Goal: Task Accomplishment & Management: Manage account settings

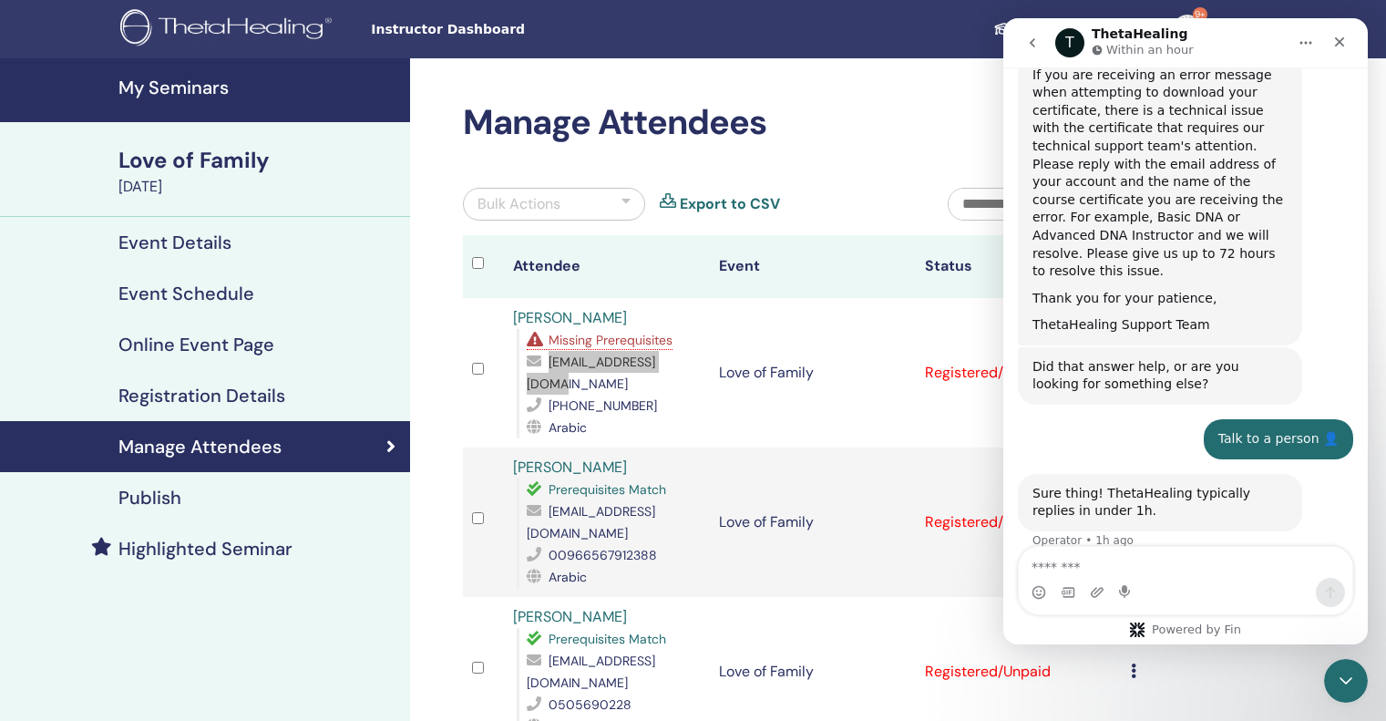
scroll to position [487, 0]
click at [1143, 483] on div "Sure thing! ThetaHealing typically replies in under 1h." at bounding box center [1159, 501] width 255 height 36
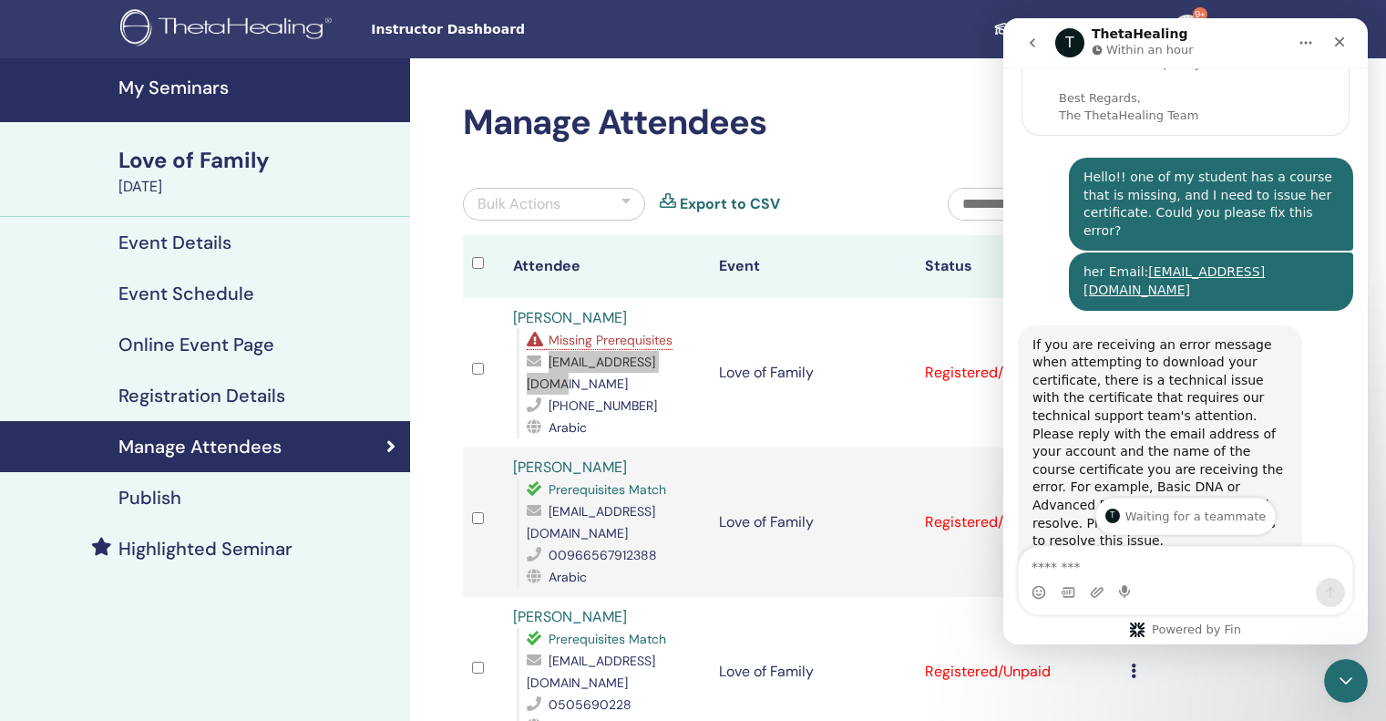
scroll to position [219, 0]
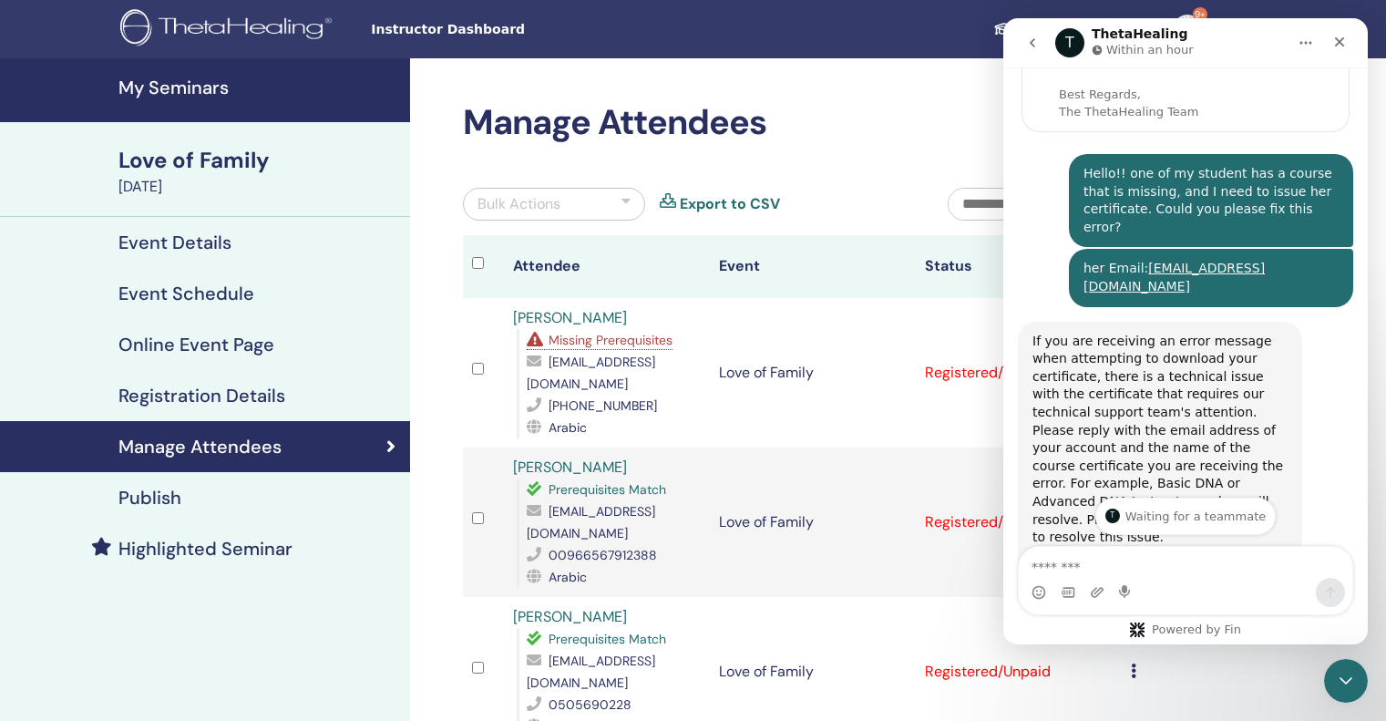
click at [890, 110] on h2 "Manage Attendees" at bounding box center [813, 123] width 700 height 42
click at [1345, 40] on icon "Close" at bounding box center [1339, 42] width 15 height 15
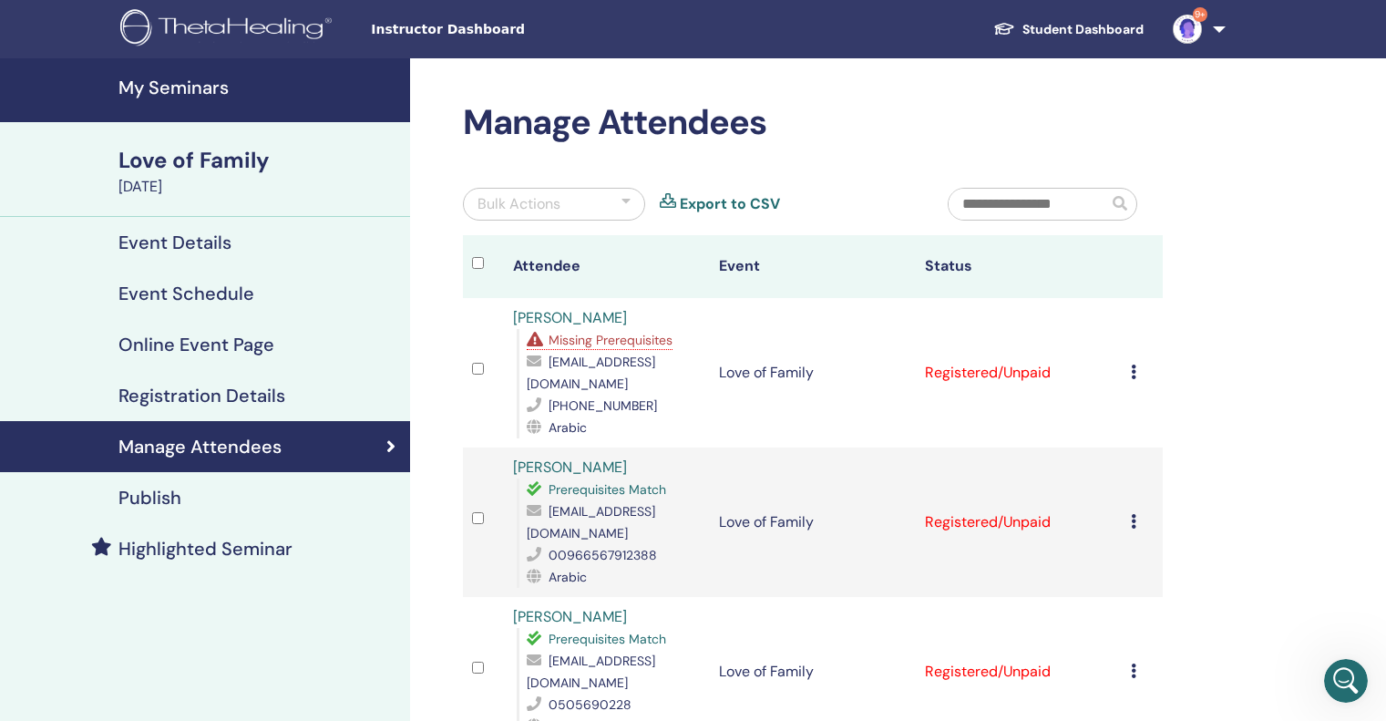
scroll to position [487, 0]
click at [633, 344] on span "Missing Prerequisites" at bounding box center [611, 340] width 124 height 16
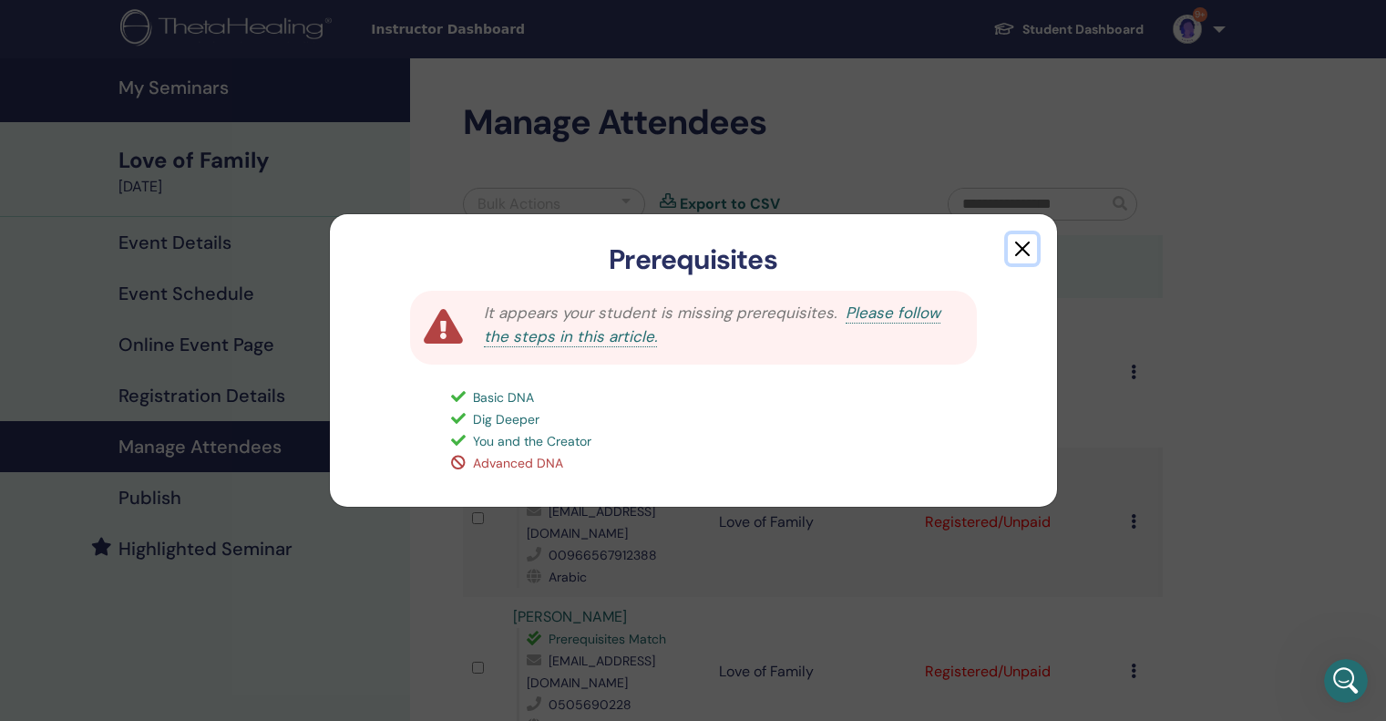
click at [1028, 249] on button "button" at bounding box center [1022, 248] width 29 height 29
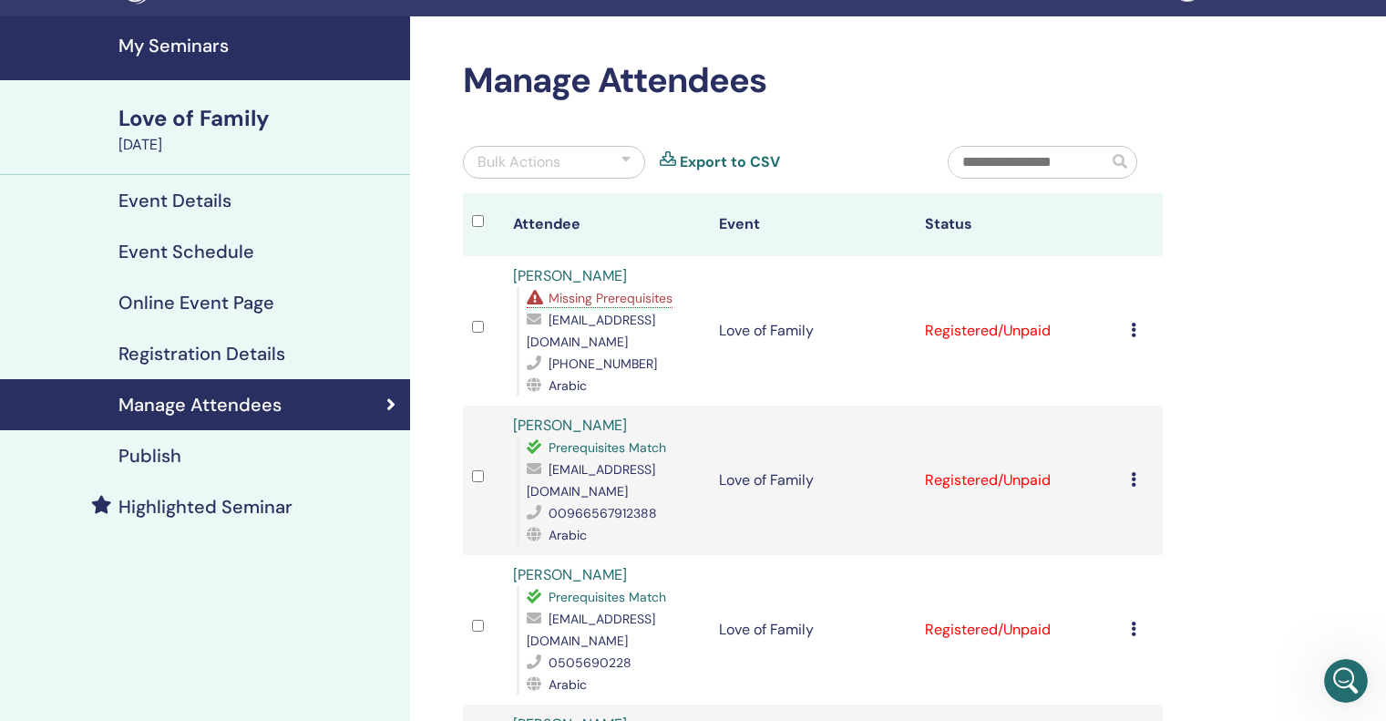
scroll to position [41, 0]
click at [228, 356] on h4 "Registration Details" at bounding box center [201, 355] width 167 height 22
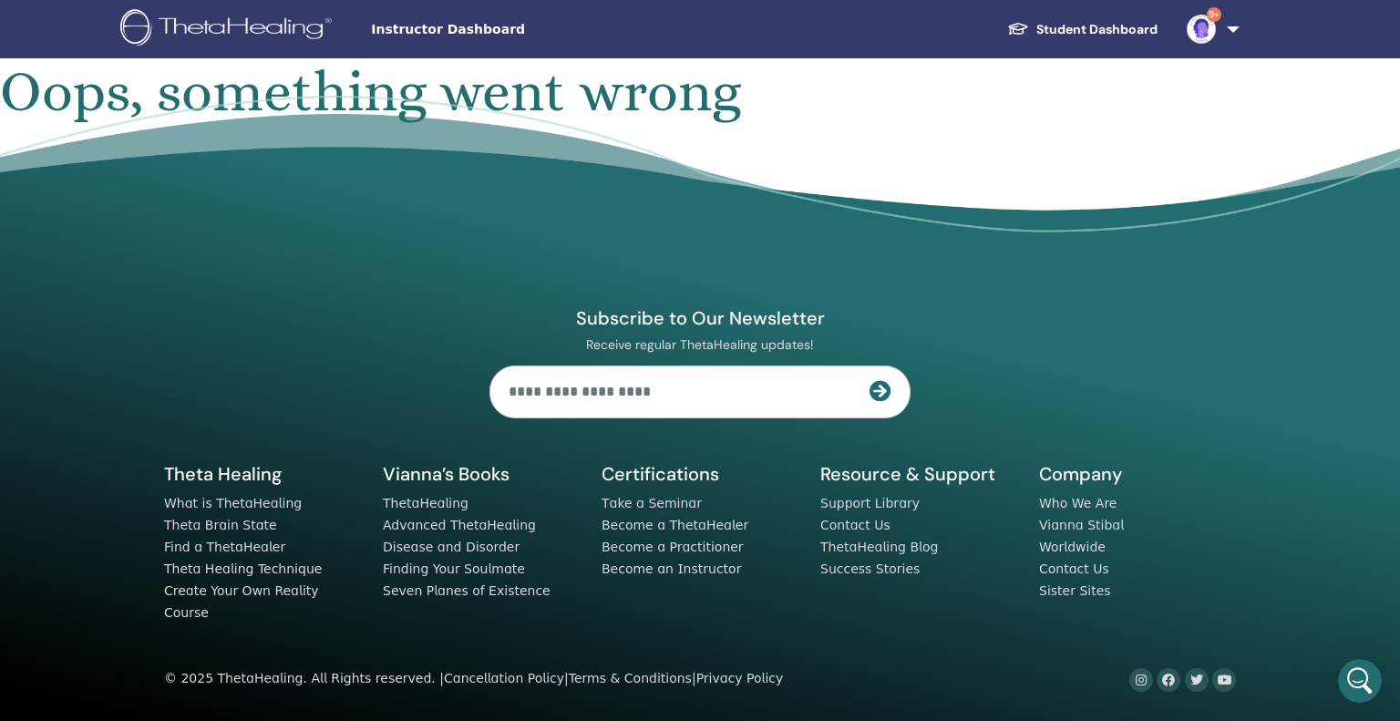
click at [1120, 26] on link "Student Dashboard" at bounding box center [1082, 30] width 180 height 34
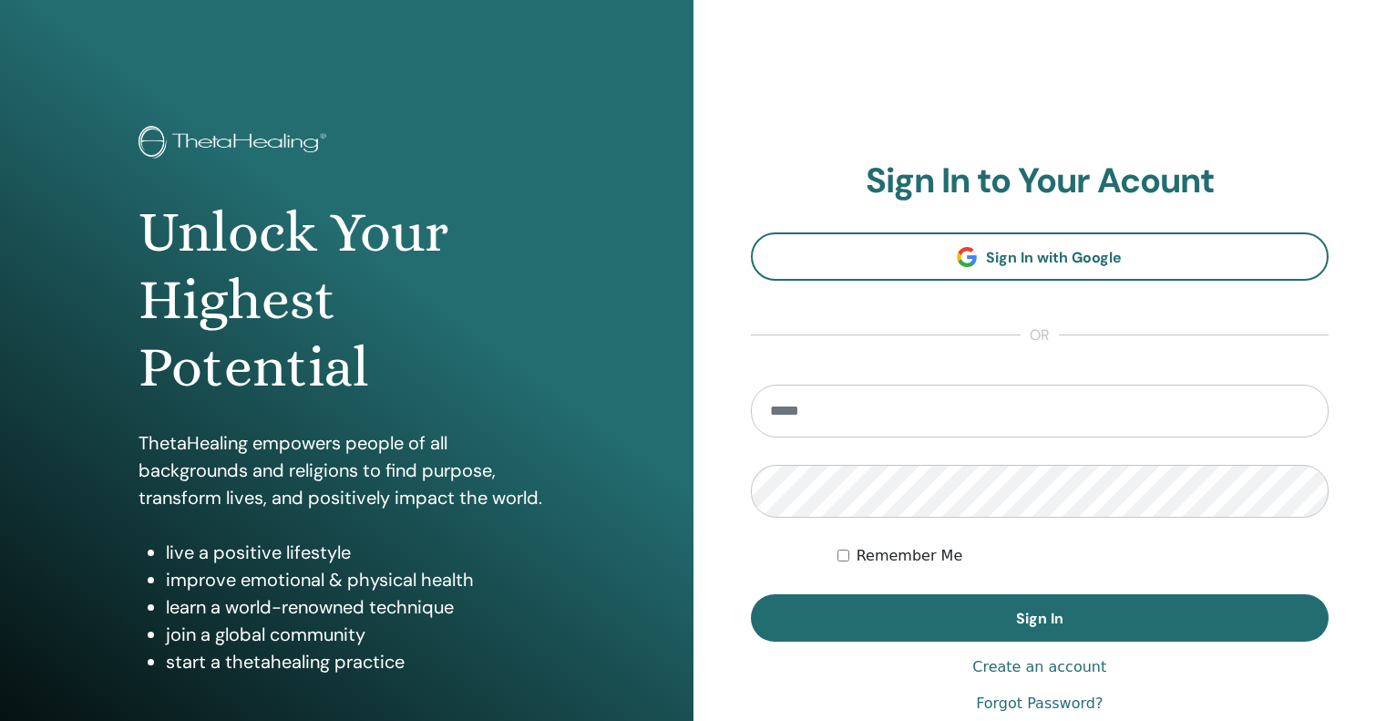
type input "**********"
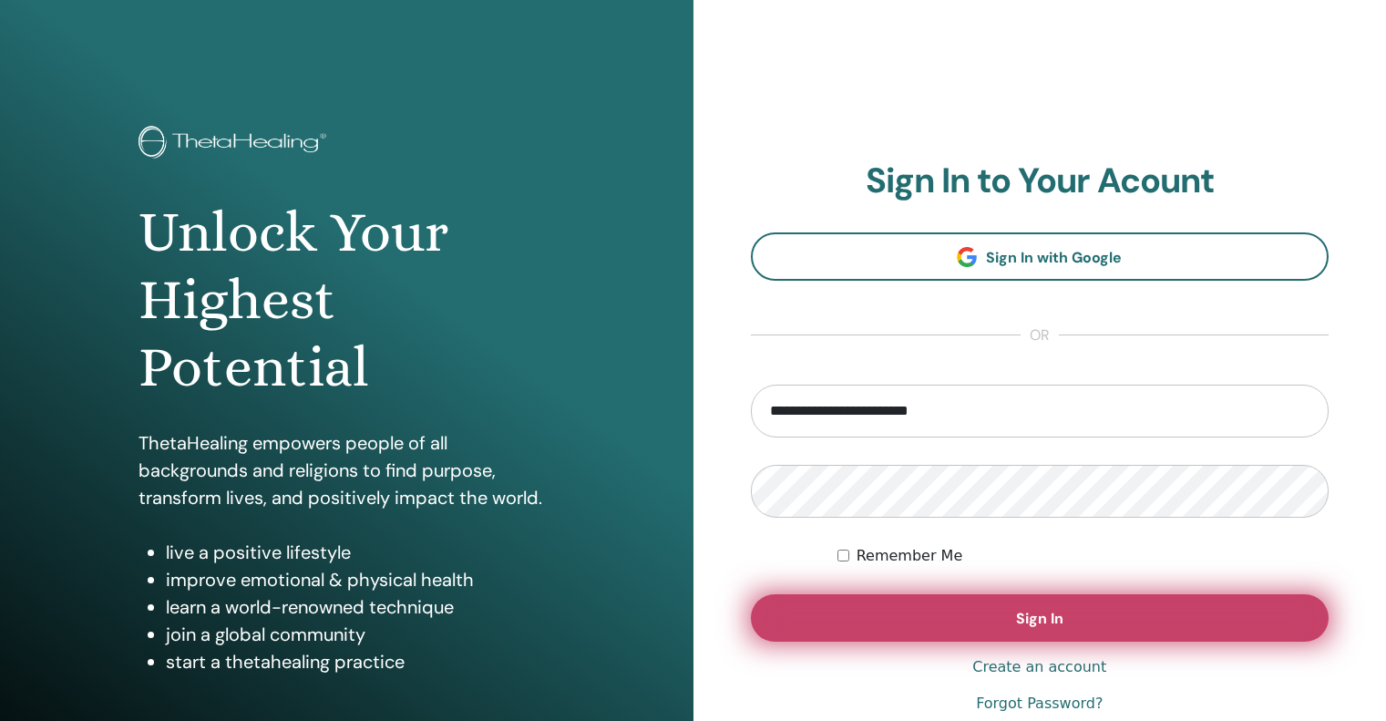
click at [1135, 607] on button "Sign In" at bounding box center [1040, 617] width 579 height 47
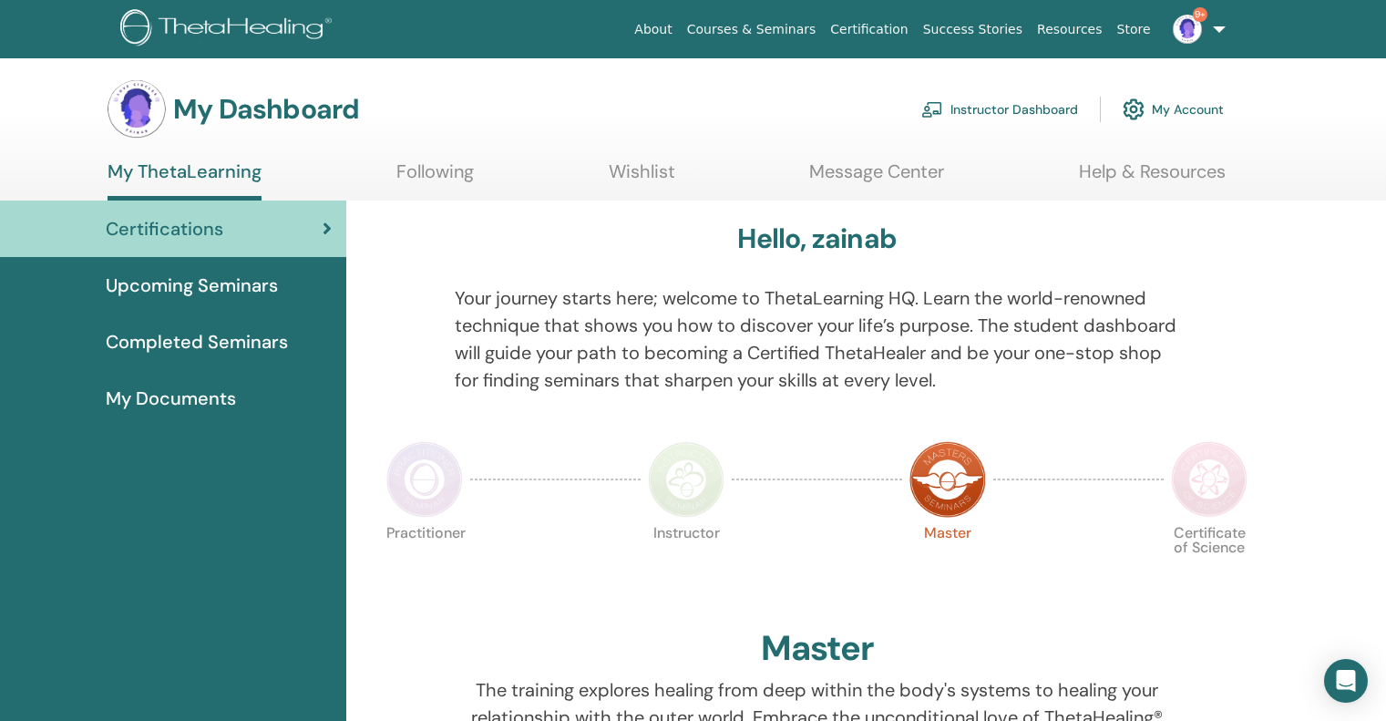
click at [1043, 108] on link "Instructor Dashboard" at bounding box center [999, 109] width 157 height 40
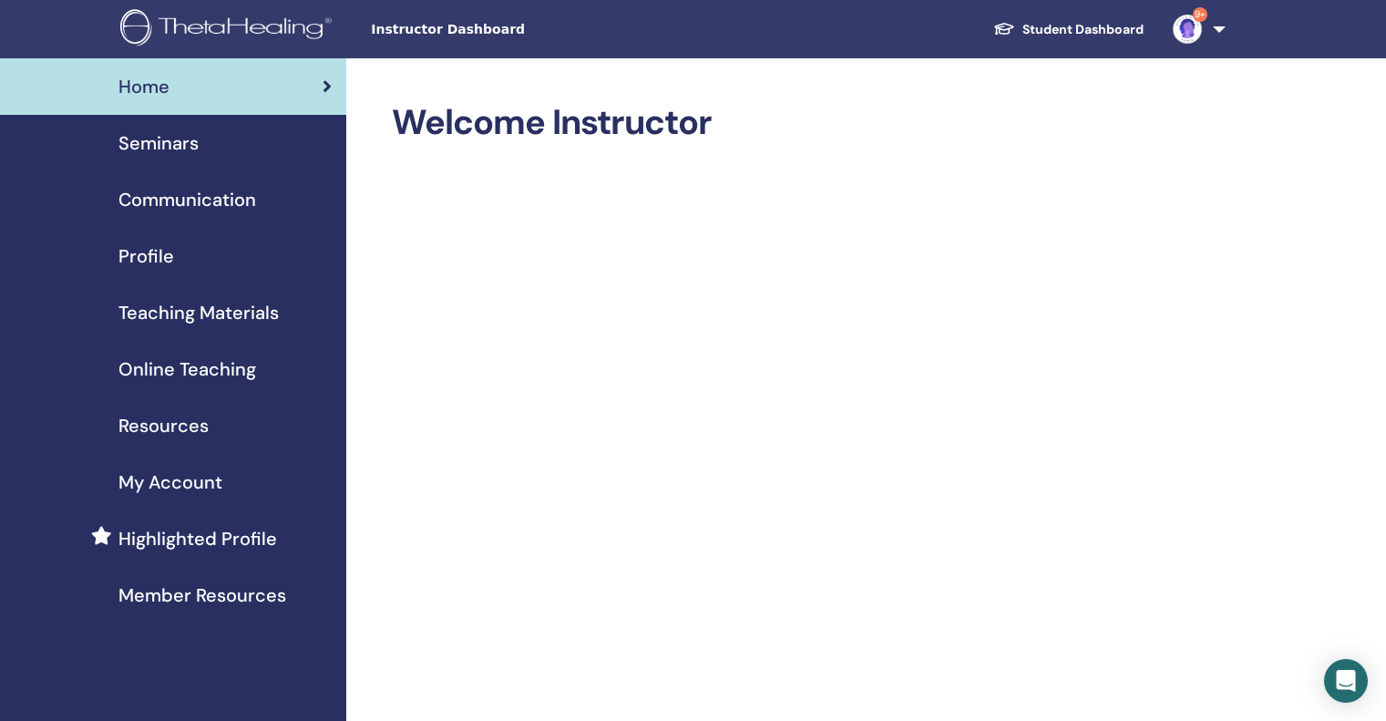
click at [153, 136] on span "Seminars" at bounding box center [158, 142] width 80 height 27
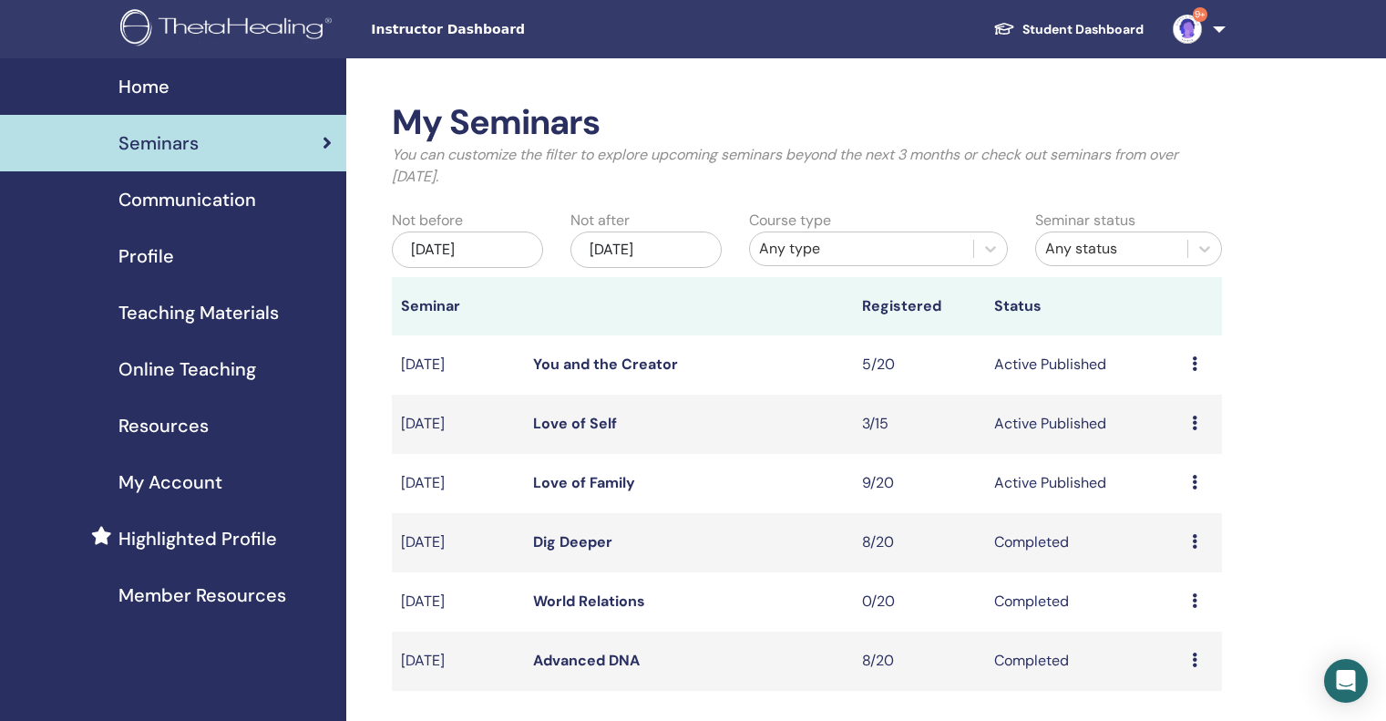
click at [1195, 423] on icon at bounding box center [1194, 423] width 5 height 15
click at [1176, 495] on link "Attendees" at bounding box center [1181, 492] width 69 height 19
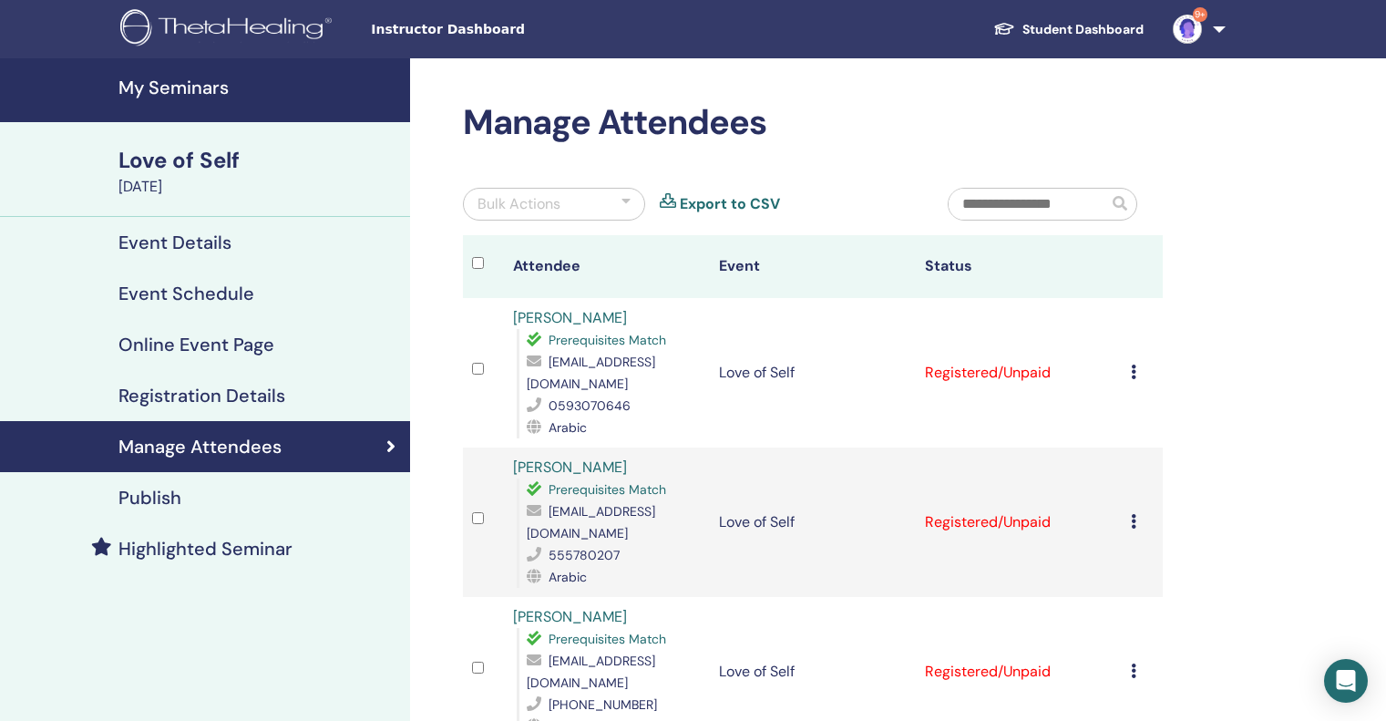
click at [170, 505] on h4 "Publish" at bounding box center [149, 498] width 63 height 22
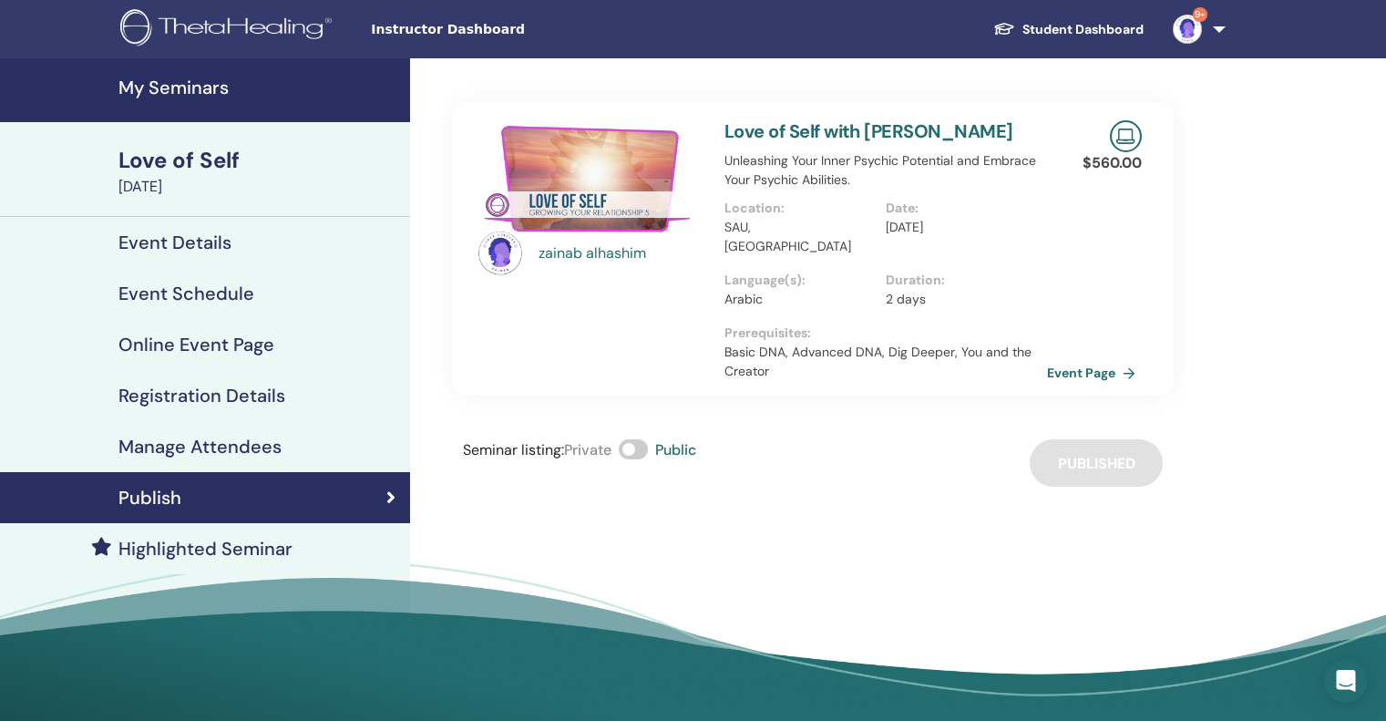
click at [194, 385] on h4 "Registration Details" at bounding box center [201, 396] width 167 height 22
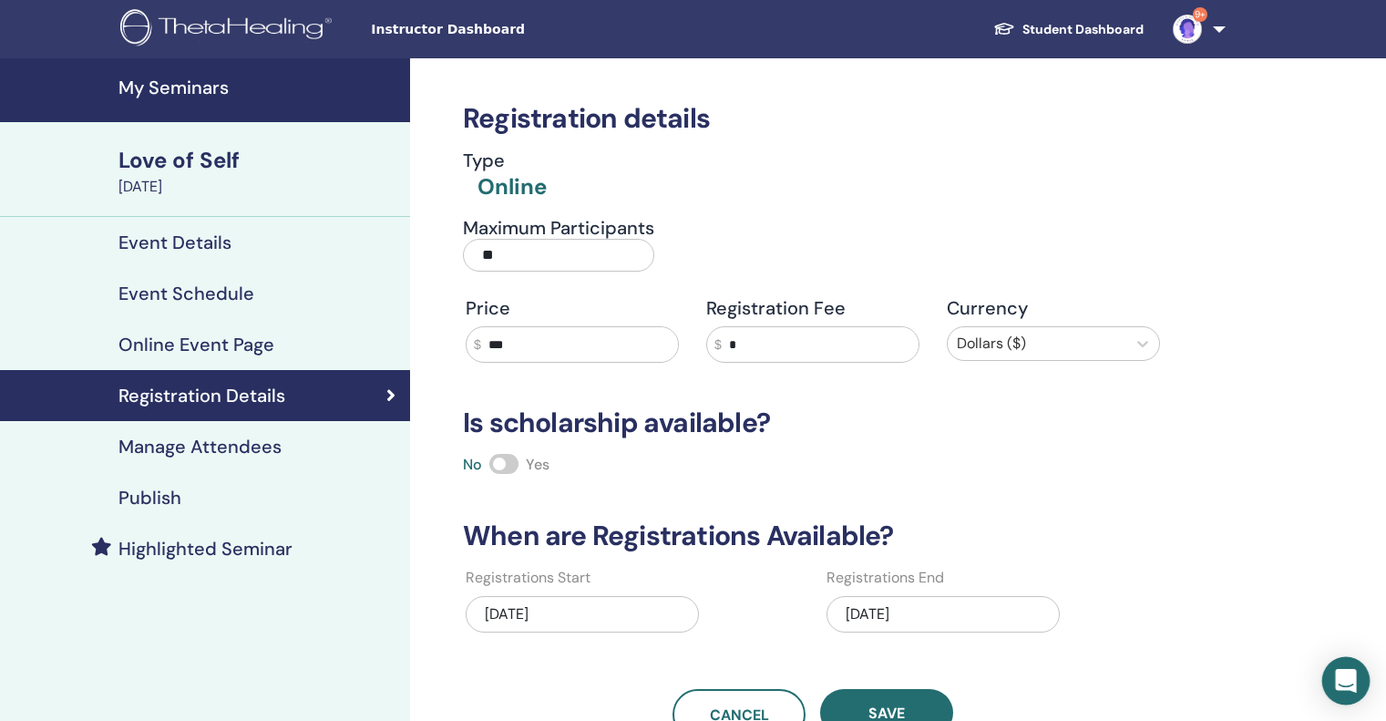
click at [1346, 679] on icon "Open Intercom Messenger" at bounding box center [1345, 681] width 21 height 24
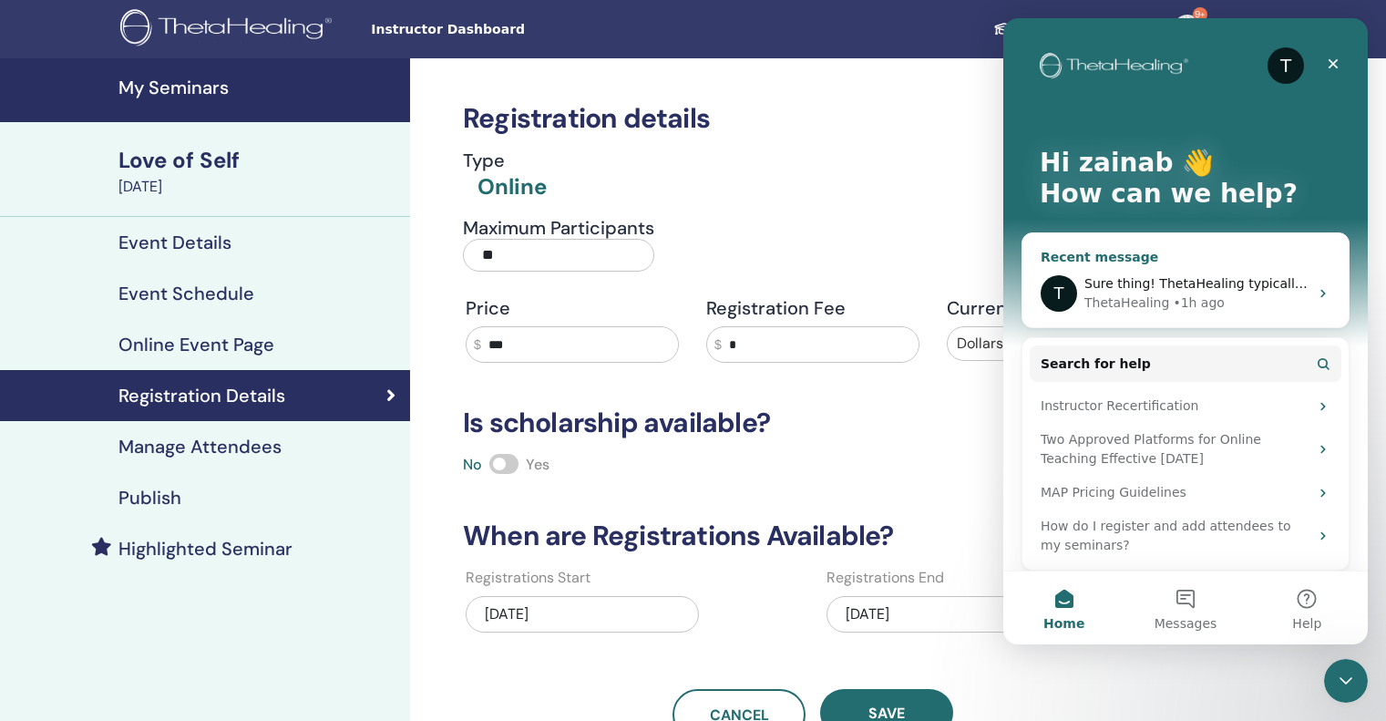
click at [1178, 280] on span "Sure thing! ThetaHealing typically replies in under 1h." at bounding box center [1256, 283] width 345 height 15
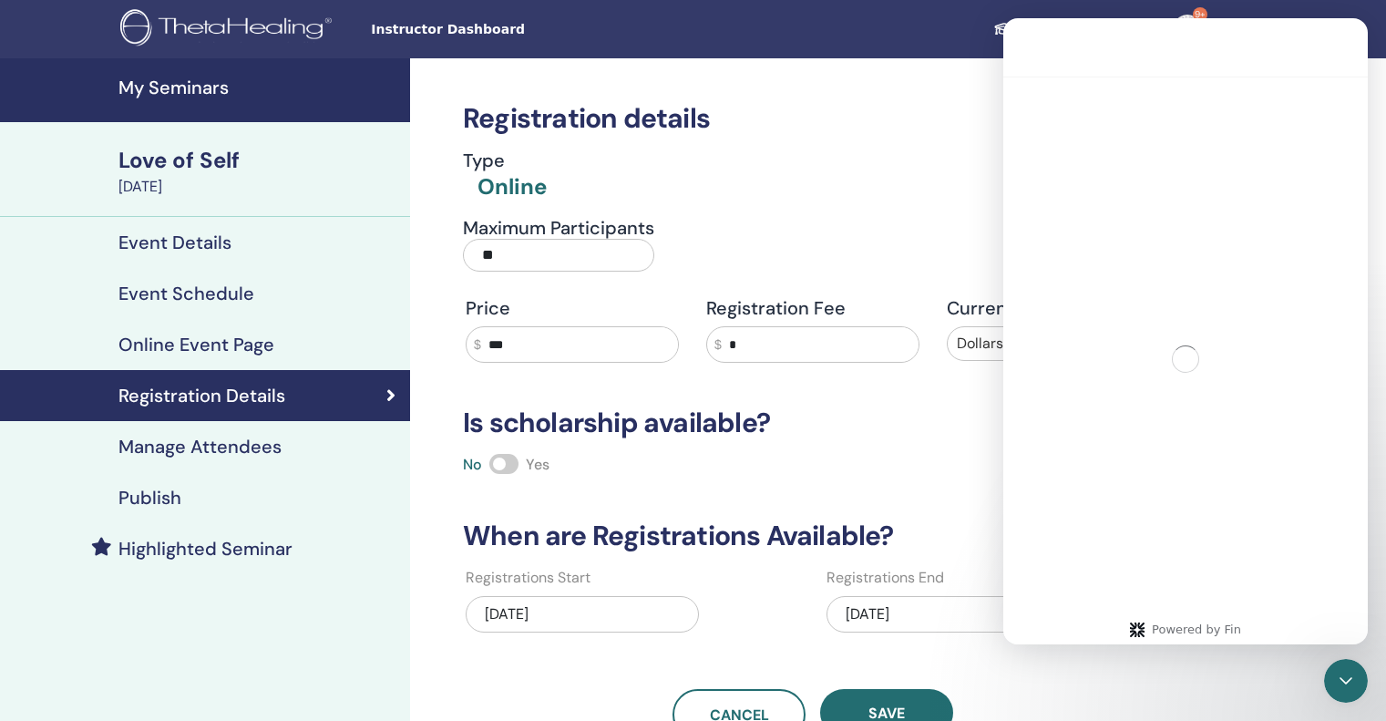
scroll to position [487, 0]
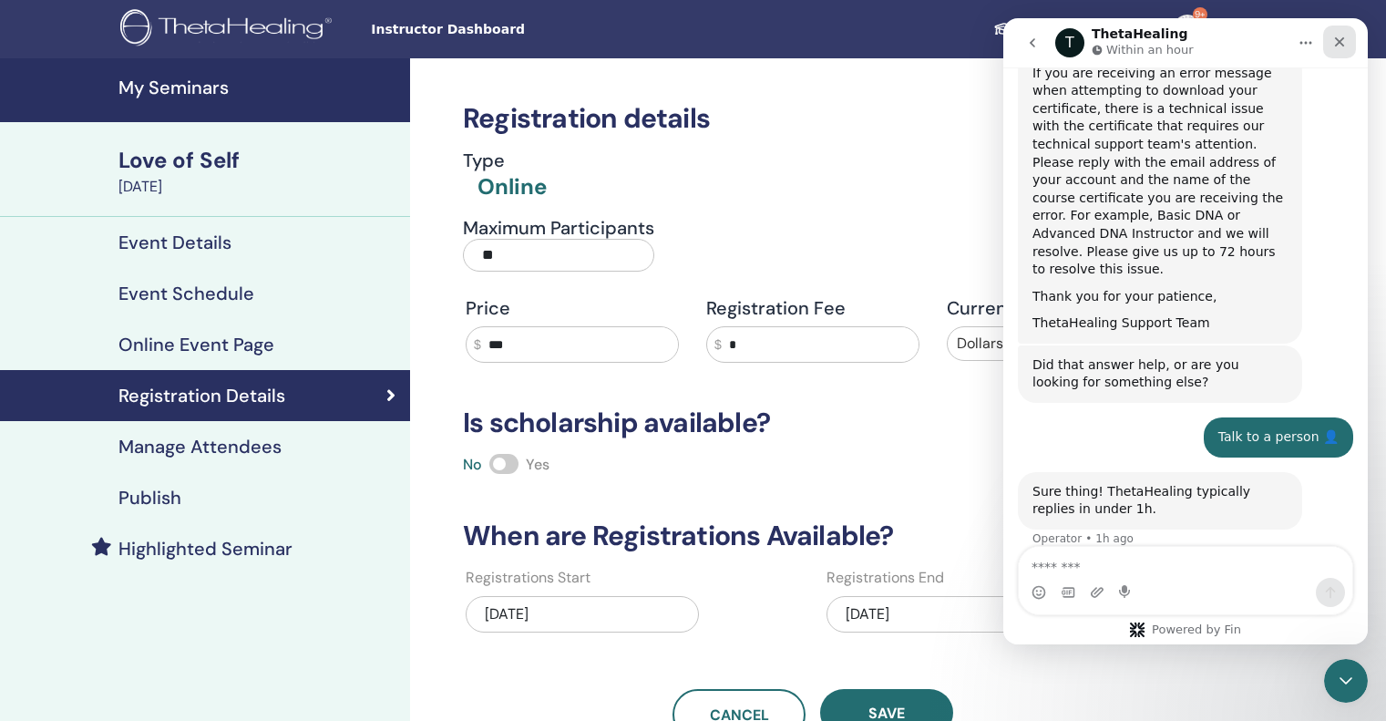
click at [1338, 41] on icon "Close" at bounding box center [1340, 42] width 10 height 10
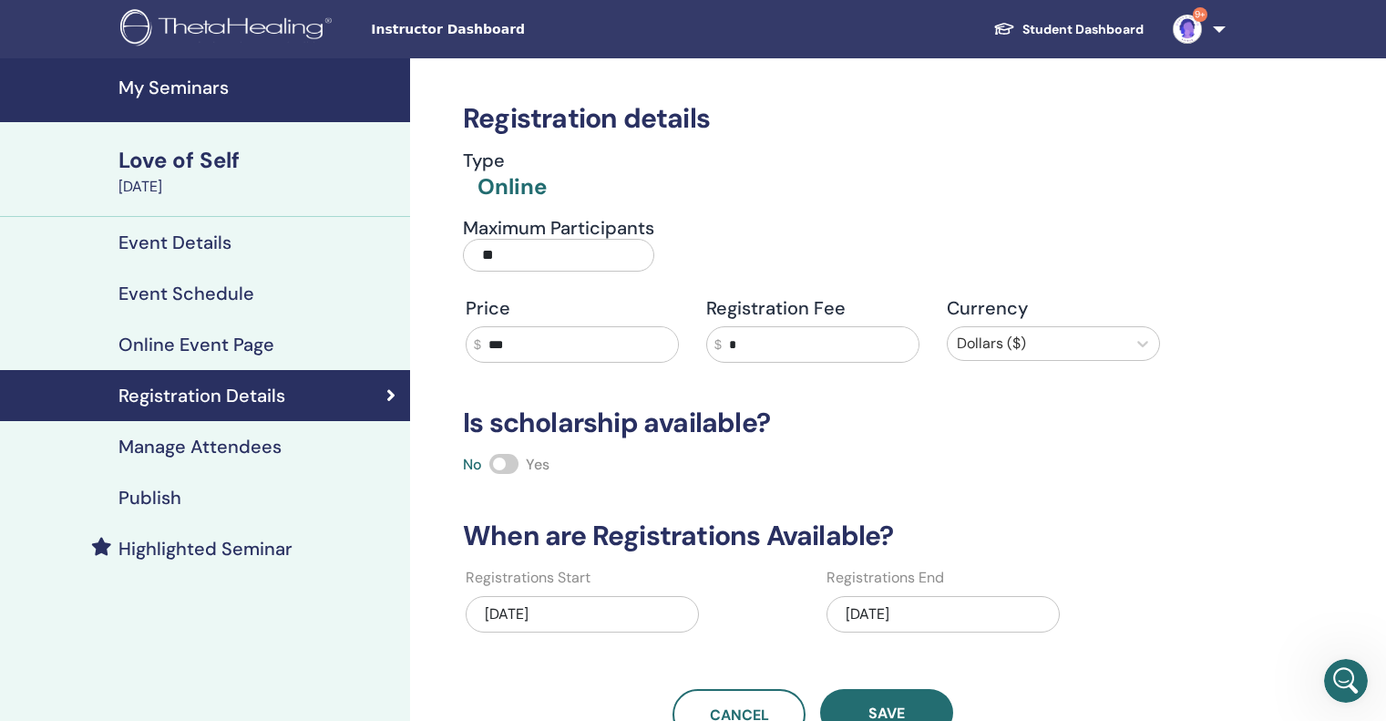
click at [183, 166] on div "Love of Self" at bounding box center [258, 160] width 281 height 31
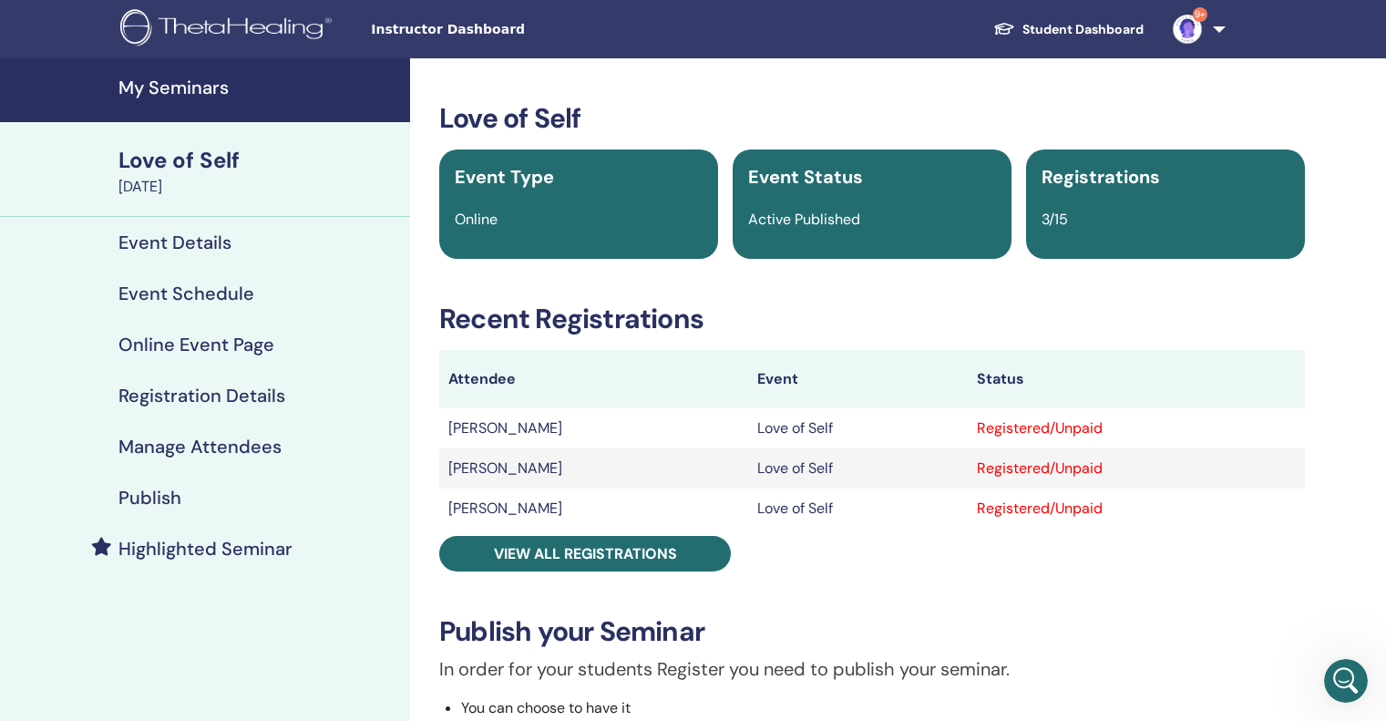
click at [172, 188] on div "September 22, 2025" at bounding box center [258, 187] width 281 height 22
click at [169, 88] on h4 "My Seminars" at bounding box center [258, 88] width 281 height 22
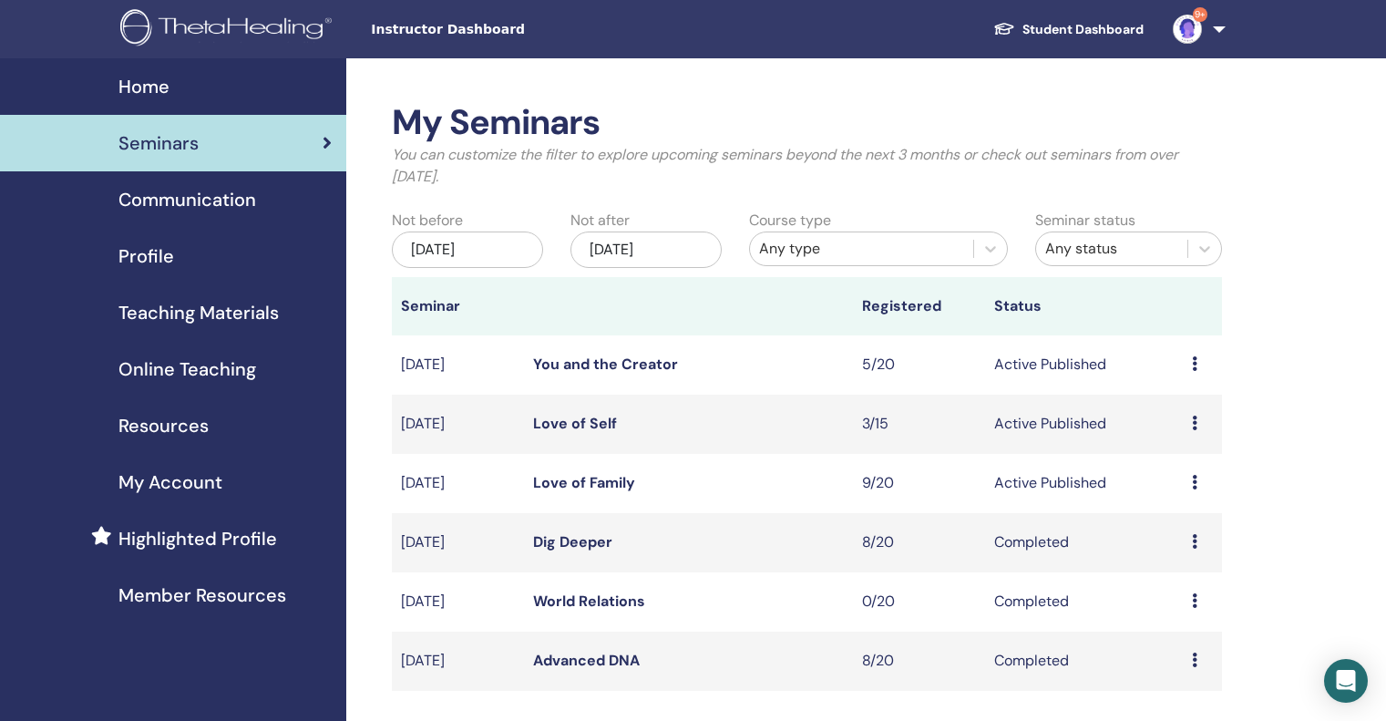
click at [1198, 482] on div "Preview Edit Attendees Cancel" at bounding box center [1202, 483] width 21 height 22
click at [1198, 554] on link "Attendees" at bounding box center [1185, 551] width 69 height 19
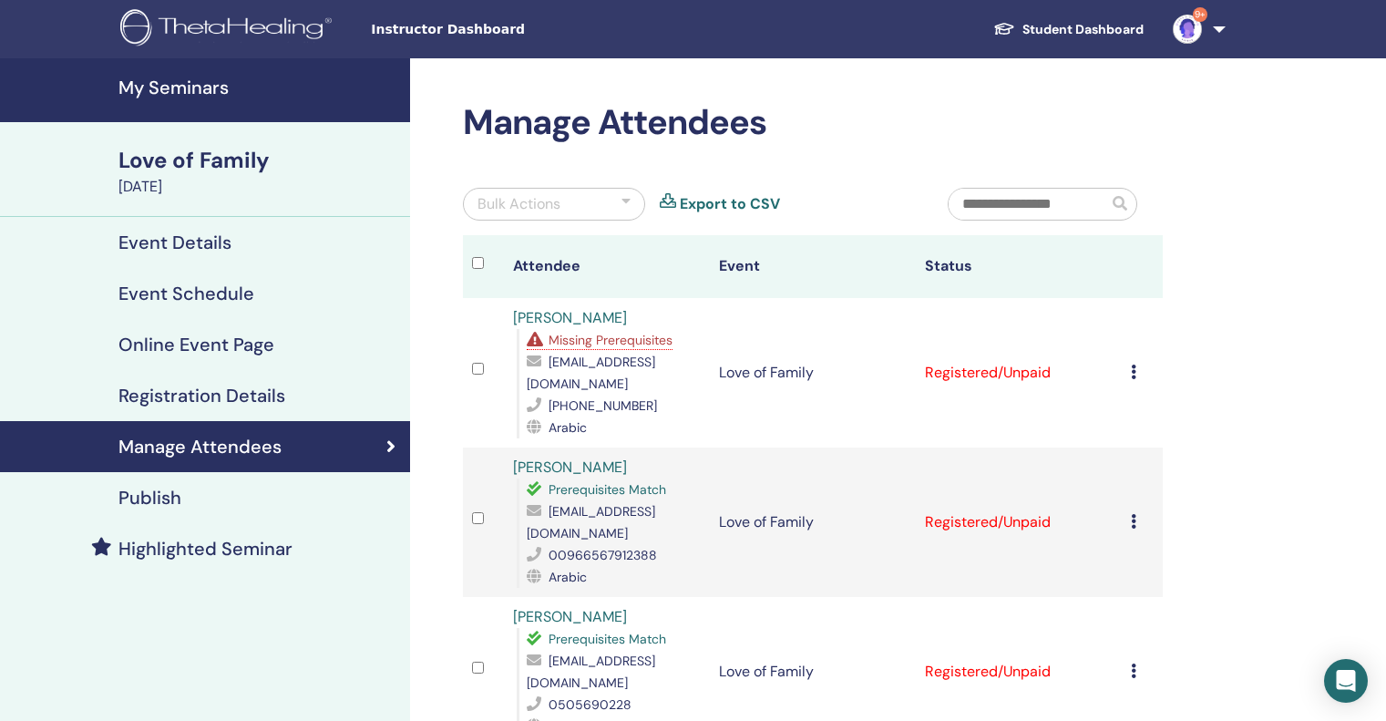
click at [197, 383] on link "Registration Details" at bounding box center [205, 395] width 410 height 51
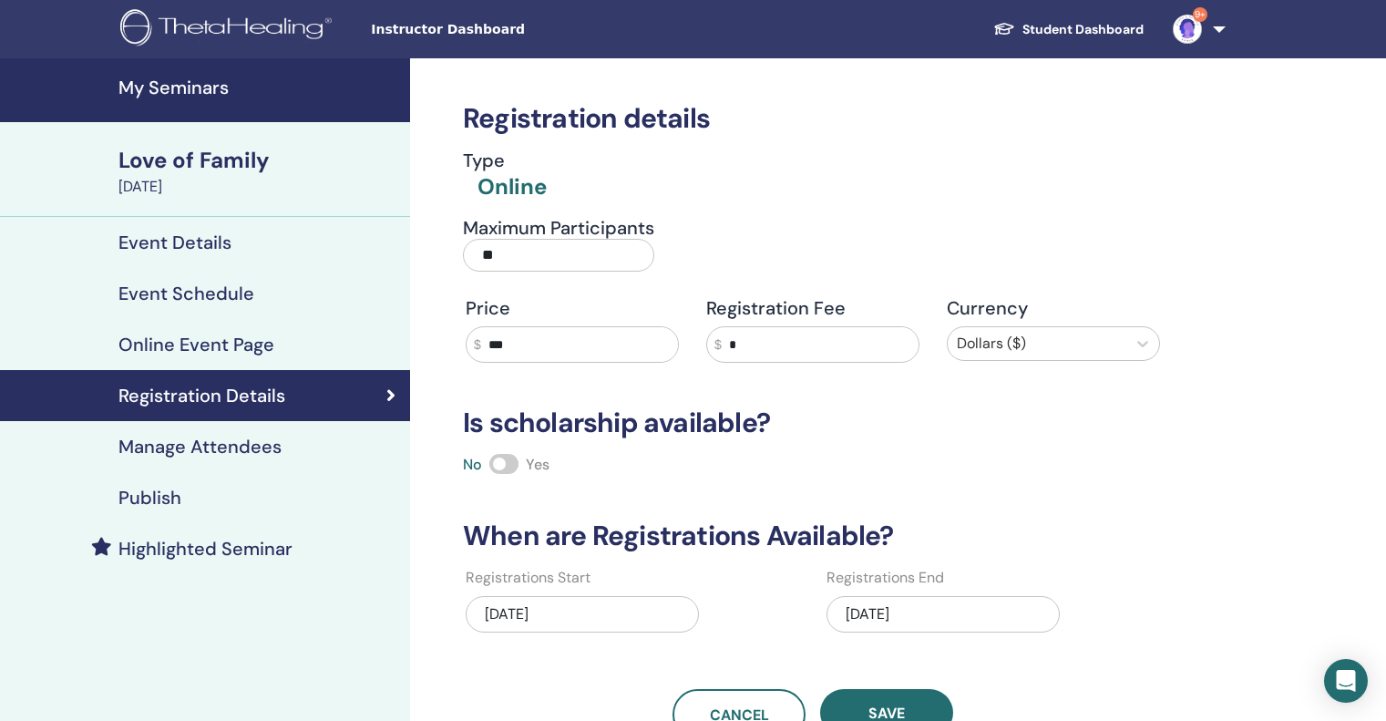
click at [1323, 685] on div "Registration details Type Online Maximum Participants ** Price $ *** Registrati…" at bounding box center [872, 526] width 924 height 937
click at [1344, 683] on icon "Open Intercom Messenger" at bounding box center [1345, 681] width 21 height 24
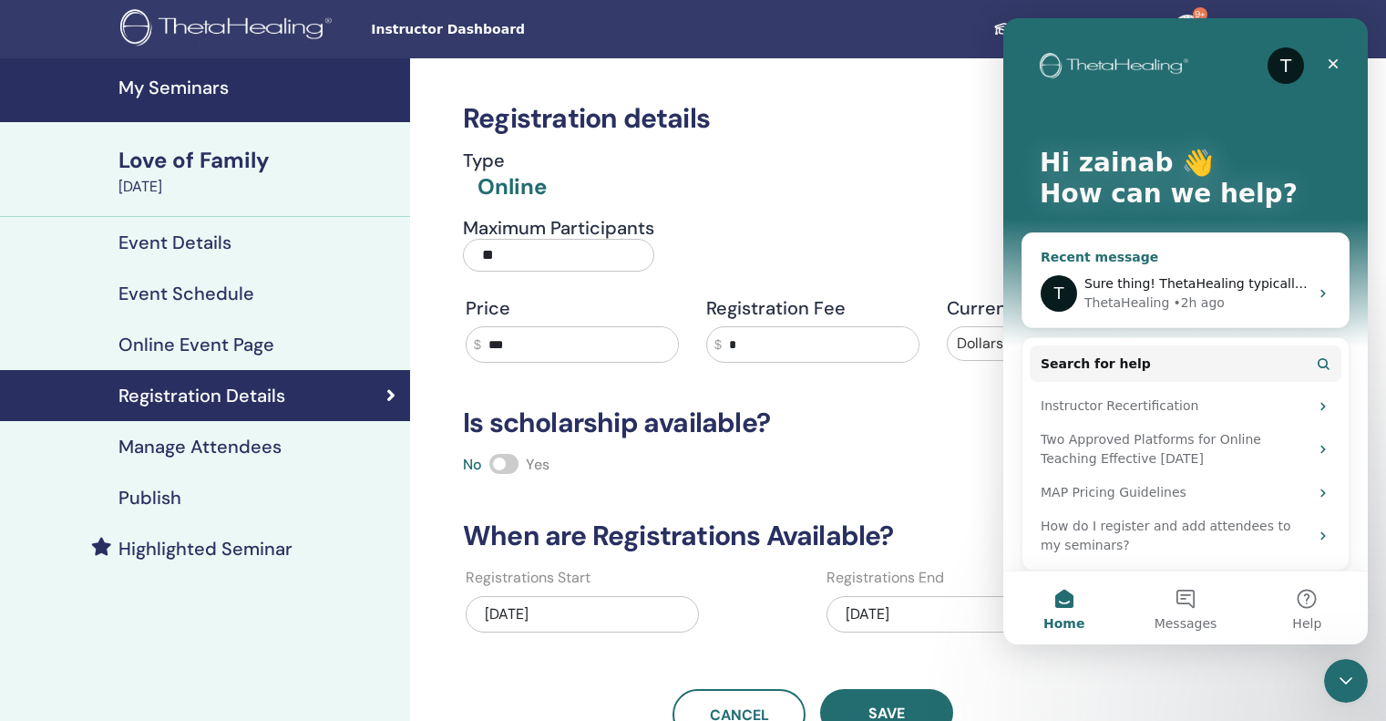
click at [1231, 285] on span "Sure thing! ThetaHealing typically replies in under 1h." at bounding box center [1256, 283] width 345 height 15
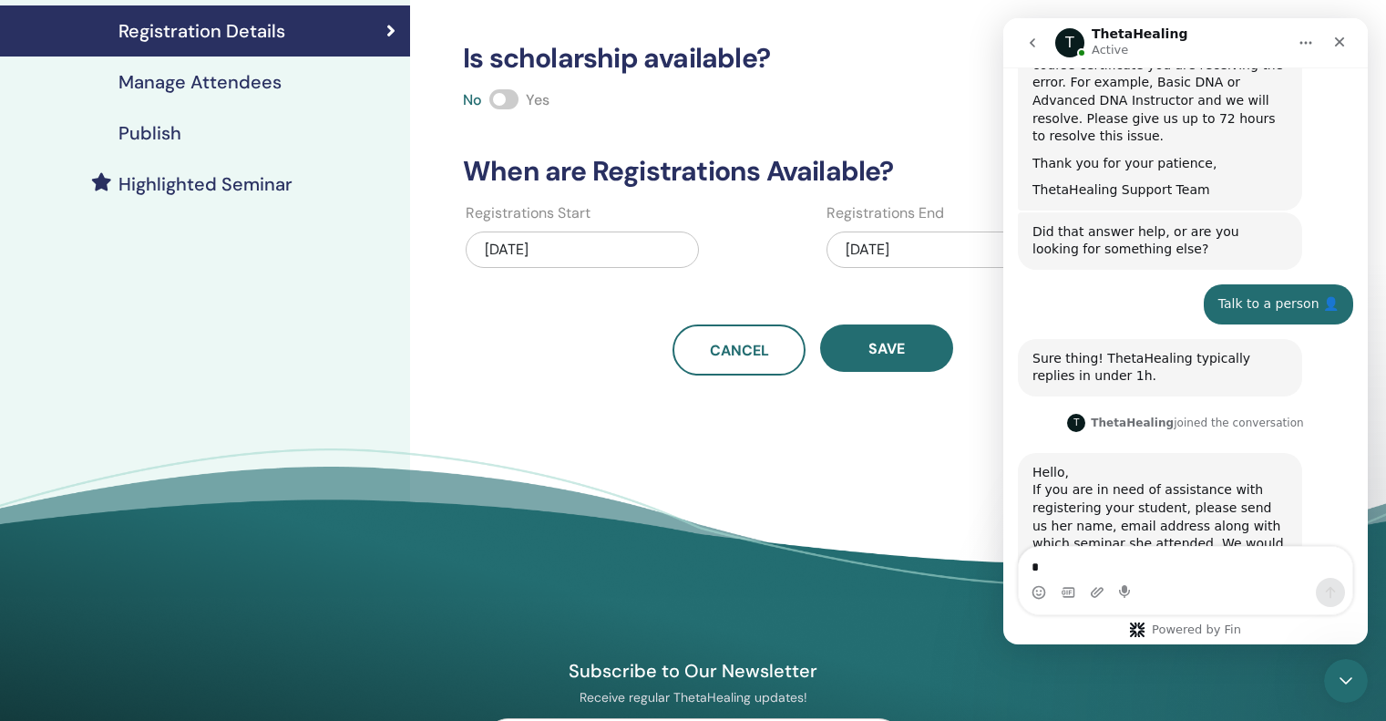
scroll to position [621, 0]
